Goal: Check status: Check status

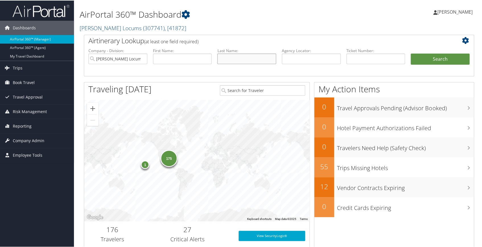
click at [223, 60] on input "text" at bounding box center [246, 58] width 59 height 11
type input "altamirano"
click at [431, 60] on button "Search" at bounding box center [440, 58] width 59 height 11
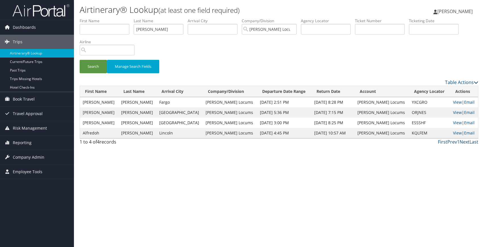
click at [231, 182] on div "Airtinerary® Lookup (at least one field required) Carlota Munoz Lemke Carlota M…" at bounding box center [279, 123] width 410 height 247
click at [454, 112] on link "View" at bounding box center [457, 111] width 9 height 5
click at [455, 123] on link "View" at bounding box center [457, 122] width 9 height 5
click at [207, 183] on div "Airtinerary® Lookup (at least one field required) Carlota Munoz Lemke Carlota M…" at bounding box center [279, 123] width 410 height 247
click at [453, 132] on link "View" at bounding box center [457, 132] width 9 height 5
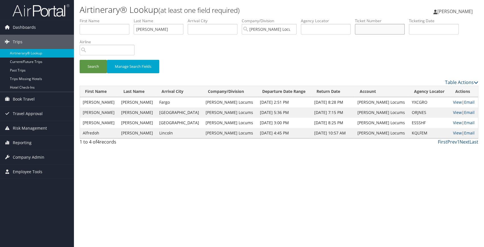
click at [375, 29] on input "text" at bounding box center [380, 29] width 50 height 11
paste input "0167324707747"
type input "0167324707747"
click at [96, 68] on button "Search" at bounding box center [93, 66] width 27 height 13
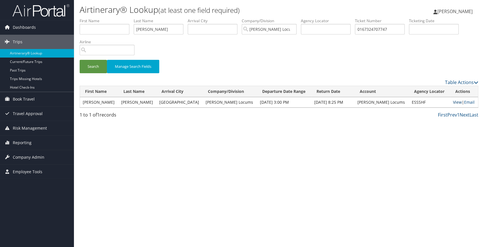
click at [453, 101] on link "View" at bounding box center [457, 101] width 9 height 5
